Goal: Manage account settings

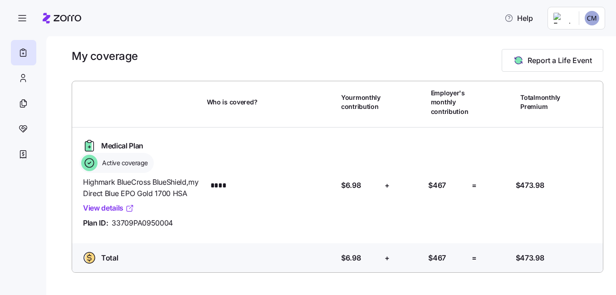
click at [111, 207] on link "View details" at bounding box center [108, 207] width 51 height 11
click at [25, 154] on icon at bounding box center [23, 154] width 10 height 11
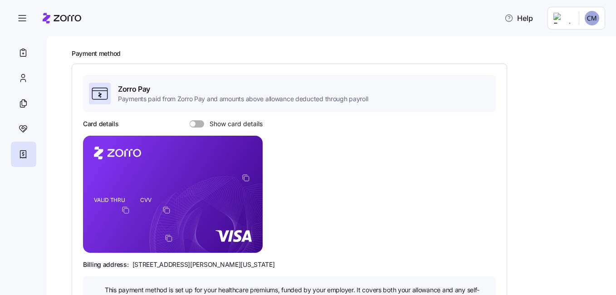
scroll to position [45, 0]
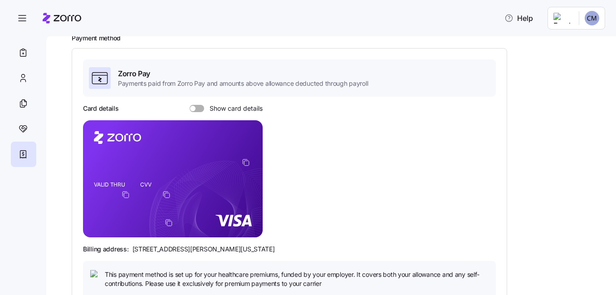
click at [206, 107] on span "Show card details" at bounding box center [233, 108] width 59 height 7
click at [190, 105] on input "Show card details" at bounding box center [190, 105] width 0 height 0
click at [202, 107] on span at bounding box center [200, 108] width 5 height 5
click at [190, 105] on input "Show card details" at bounding box center [190, 105] width 0 height 0
click at [192, 108] on span at bounding box center [192, 108] width 5 height 5
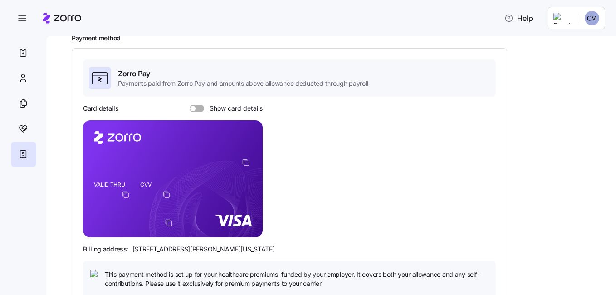
click at [190, 105] on input "Show card details" at bounding box center [190, 105] width 0 height 0
click at [199, 107] on span at bounding box center [200, 108] width 5 height 5
click at [190, 105] on input "Show card details" at bounding box center [190, 105] width 0 height 0
click at [199, 107] on span at bounding box center [200, 108] width 9 height 7
click at [190, 105] on input "Show card details" at bounding box center [190, 105] width 0 height 0
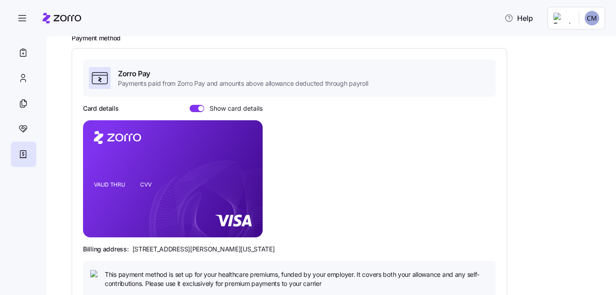
click at [199, 107] on span at bounding box center [200, 108] width 5 height 5
click at [190, 105] on input "Show card details" at bounding box center [190, 105] width 0 height 0
click at [23, 19] on icon "button" at bounding box center [22, 18] width 11 height 11
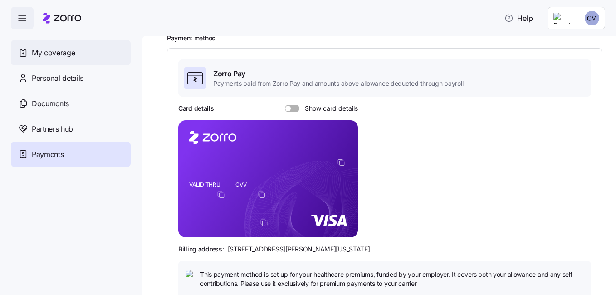
click at [65, 45] on div "My coverage" at bounding box center [71, 52] width 120 height 25
